Goal: Task Accomplishment & Management: Use online tool/utility

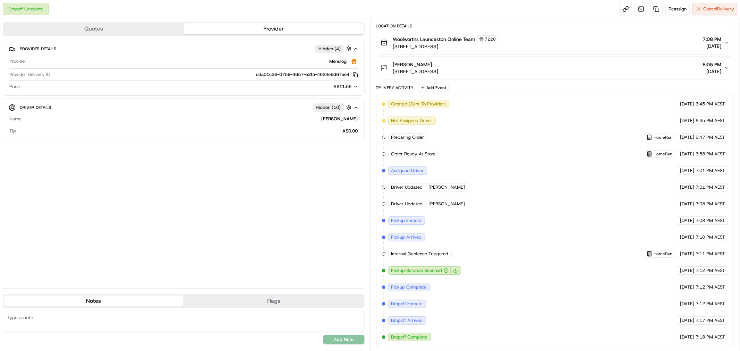
scroll to position [33, 0]
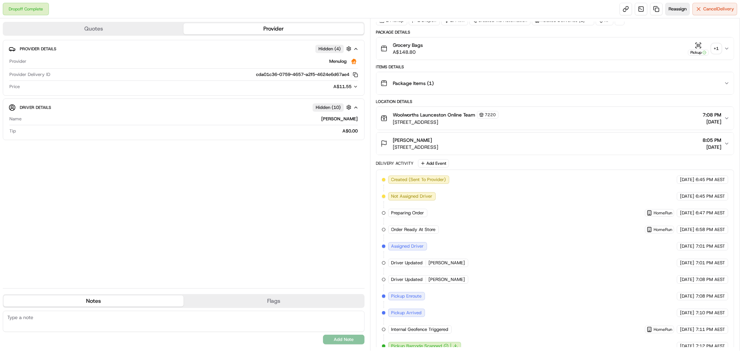
click at [680, 10] on span "Reassign" at bounding box center [677, 9] width 18 height 6
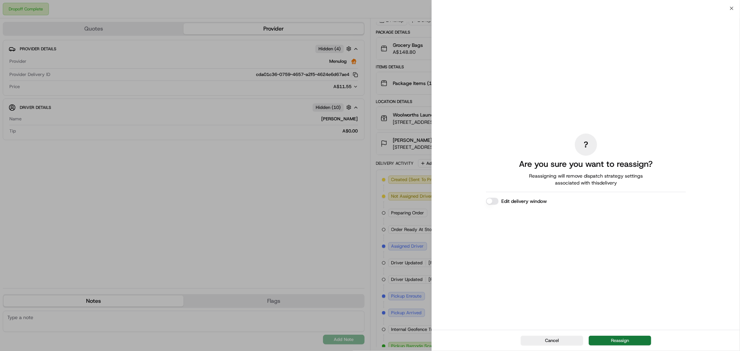
click at [623, 342] on button "Reassign" at bounding box center [620, 341] width 62 height 10
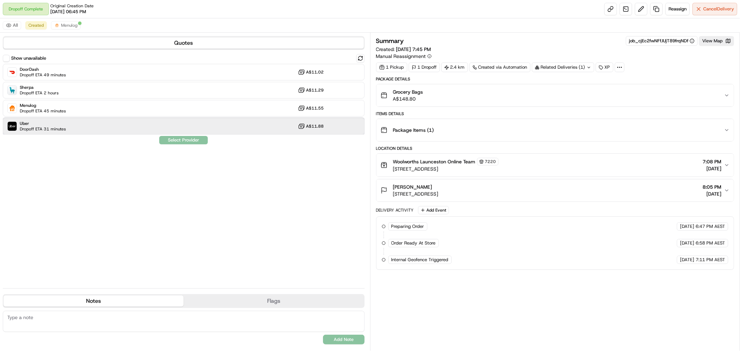
click at [257, 130] on div "Uber Dropoff ETA 31 minutes A$11.88" at bounding box center [184, 126] width 362 height 17
click at [195, 141] on button "Assign Provider" at bounding box center [183, 140] width 49 height 8
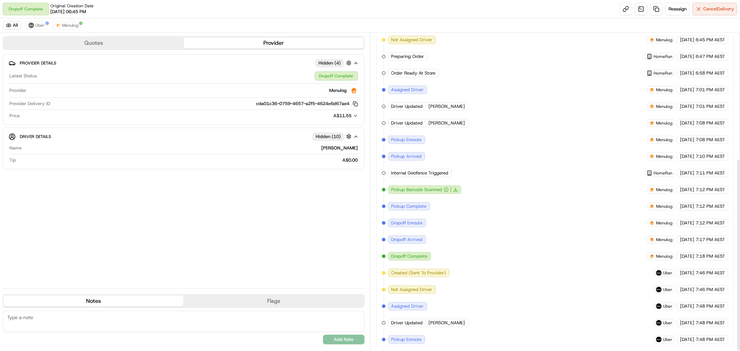
scroll to position [207, 0]
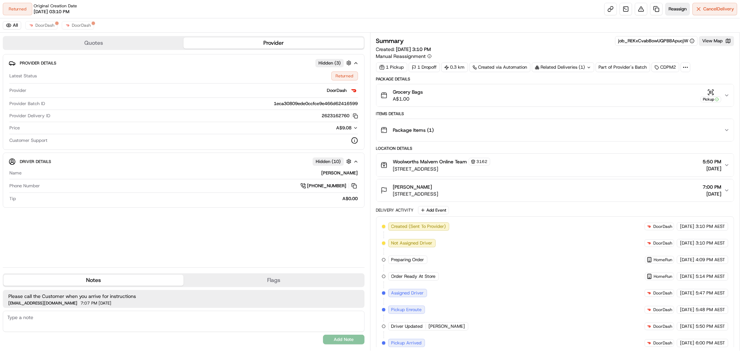
click at [670, 8] on span "Reassign" at bounding box center [677, 9] width 18 height 6
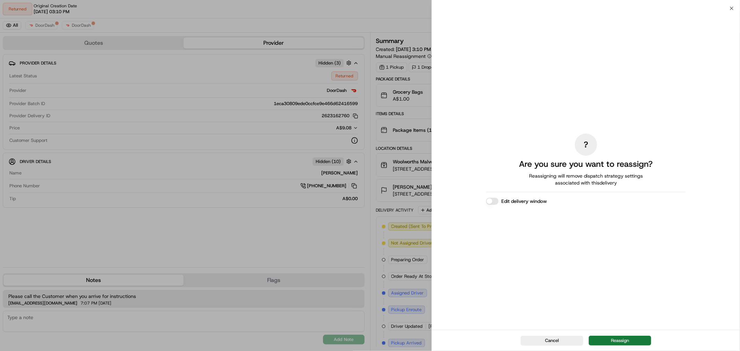
click at [623, 344] on button "Reassign" at bounding box center [620, 341] width 62 height 10
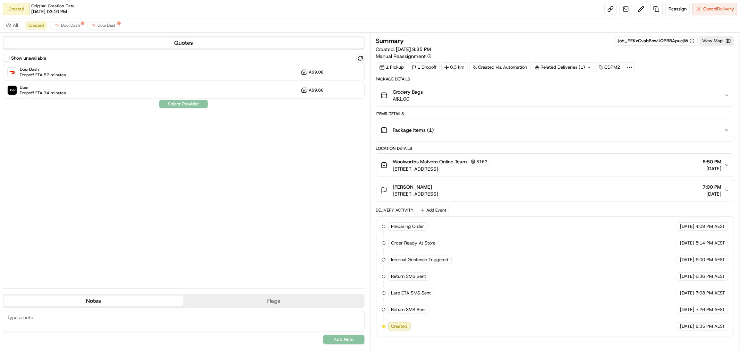
click at [724, 165] on icon "button" at bounding box center [727, 165] width 6 height 6
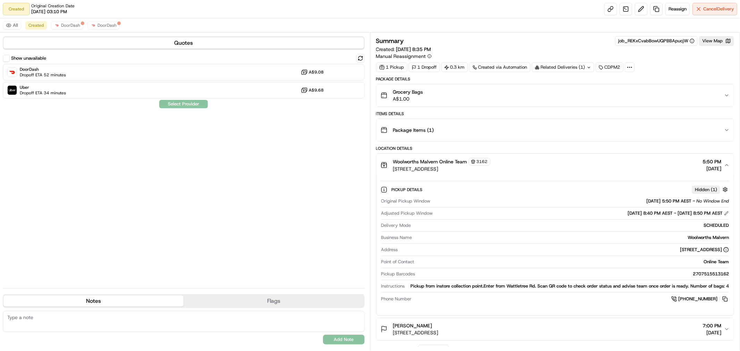
click at [91, 328] on textarea at bounding box center [184, 321] width 362 height 21
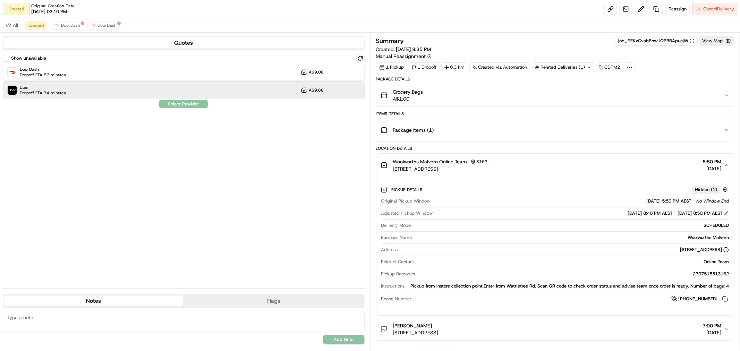
click at [252, 85] on div "Uber Dropoff ETA 34 minutes A$9.68" at bounding box center [184, 90] width 362 height 17
click at [133, 324] on textarea at bounding box center [184, 321] width 362 height 21
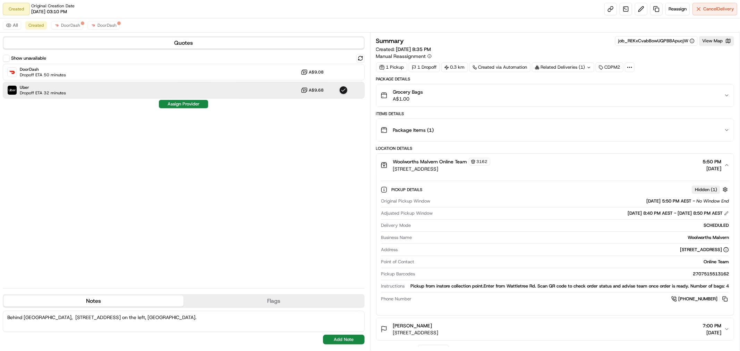
drag, startPoint x: 168, startPoint y: 317, endPoint x: 160, endPoint y: 318, distance: 7.5
click at [160, 318] on textarea "Behind Malvern Central, Unit 28 - second laneway on the left, glenferrie road." at bounding box center [184, 321] width 362 height 21
click at [190, 314] on textarea "Behind Malvern Central, Unit 28 - second laneway on the left, glenferrie road." at bounding box center [184, 321] width 362 height 21
click at [236, 319] on textarea "Behind Malvern Central, Unit 28 - second laneway on the left, glenferrie road. …" at bounding box center [184, 321] width 362 height 21
paste textarea "0395008452"
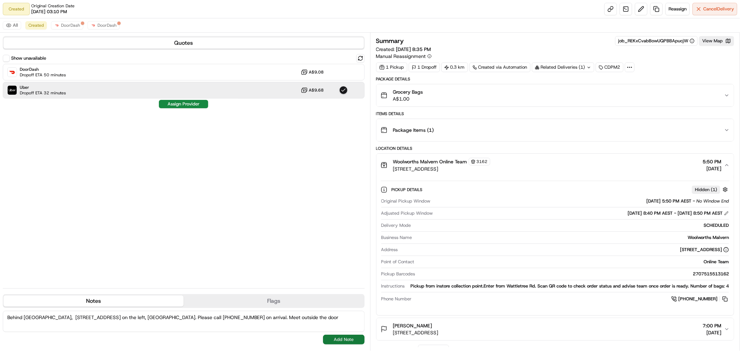
type textarea "Behind Malvern Central, Unit 28 - second laneway on the left, glenferrie road. …"
click at [338, 342] on button "Add Note" at bounding box center [344, 340] width 42 height 10
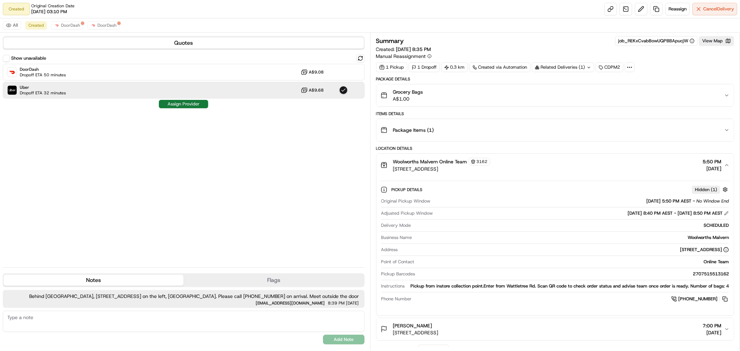
click at [195, 104] on button "Assign Provider" at bounding box center [183, 104] width 49 height 8
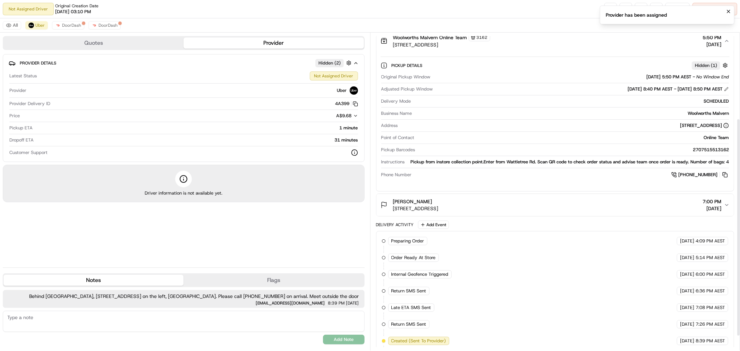
scroll to position [146, 0]
